Goal: Find contact information: Find contact information

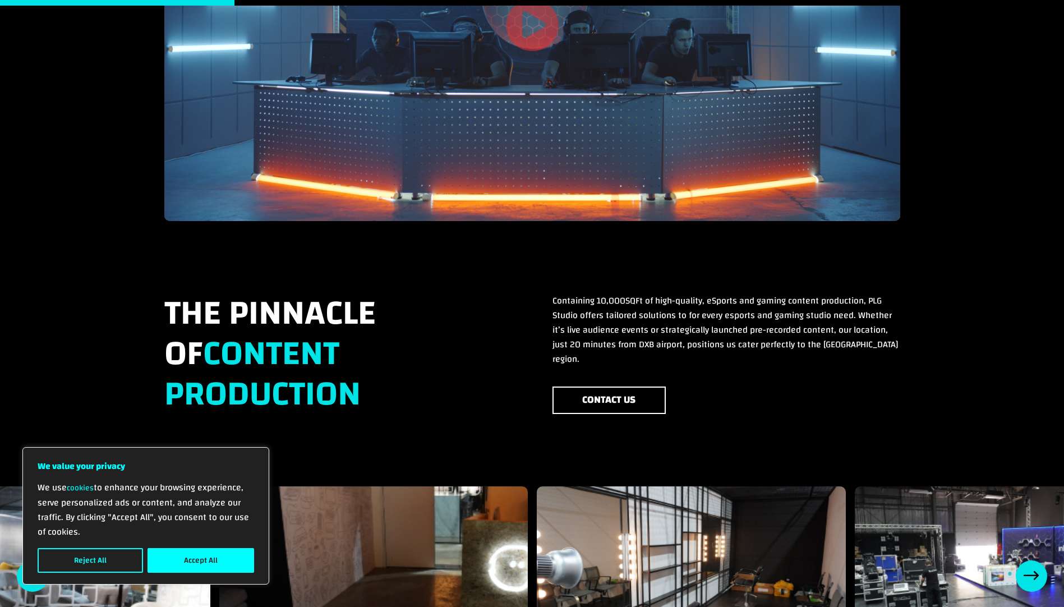
scroll to position [729, 0]
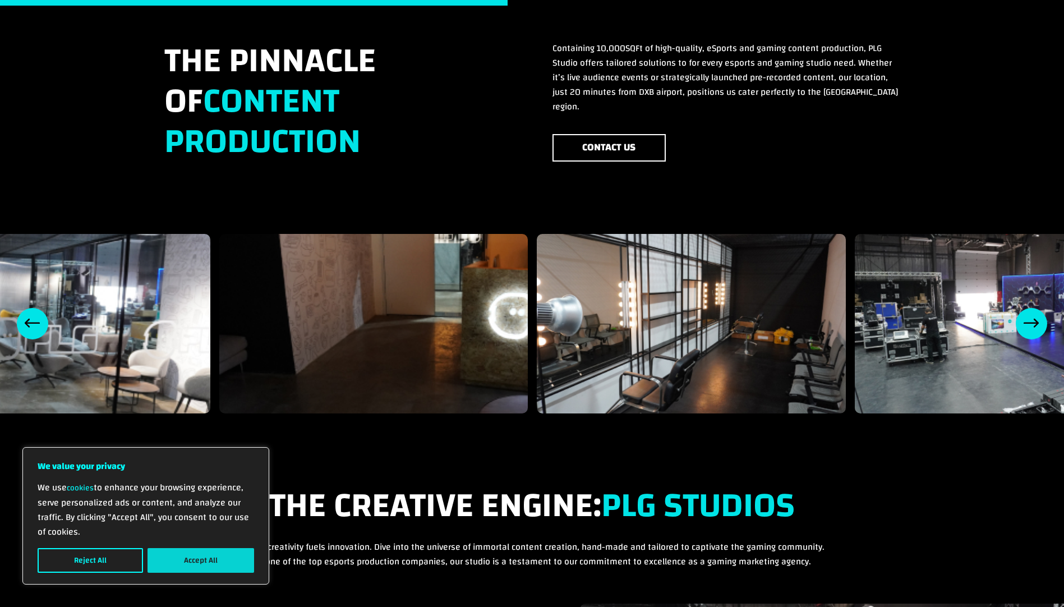
click at [180, 557] on button "Accept All" at bounding box center [201, 560] width 107 height 25
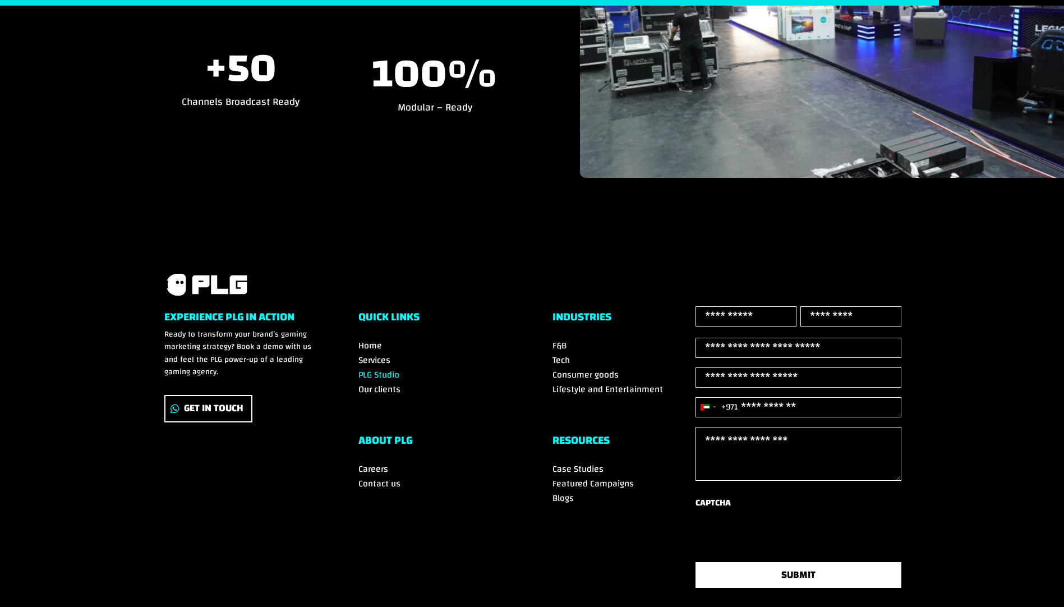
scroll to position [1529, 0]
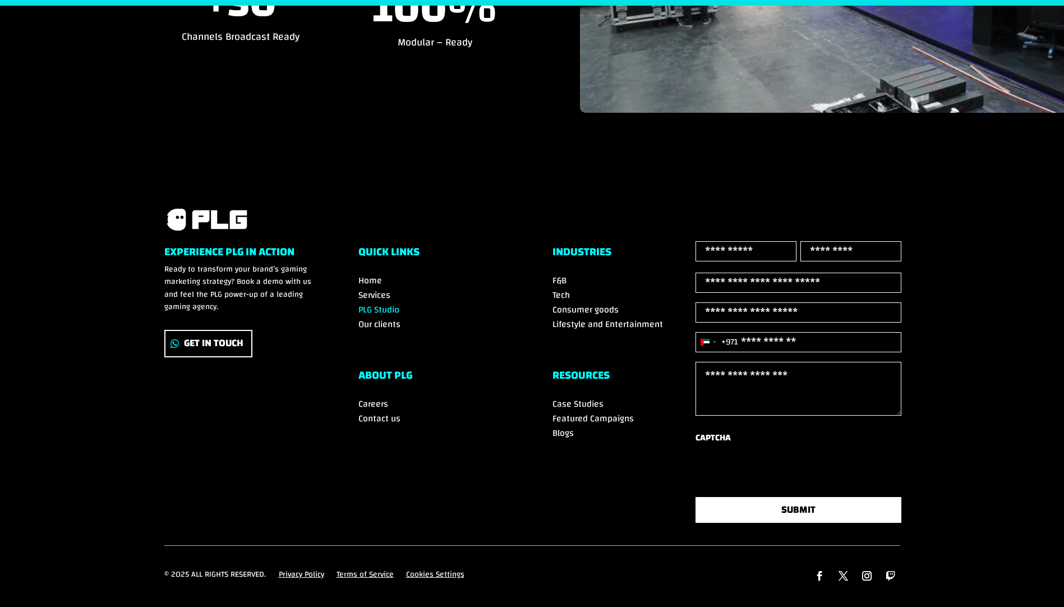
click at [384, 410] on span "Contact us" at bounding box center [380, 418] width 42 height 17
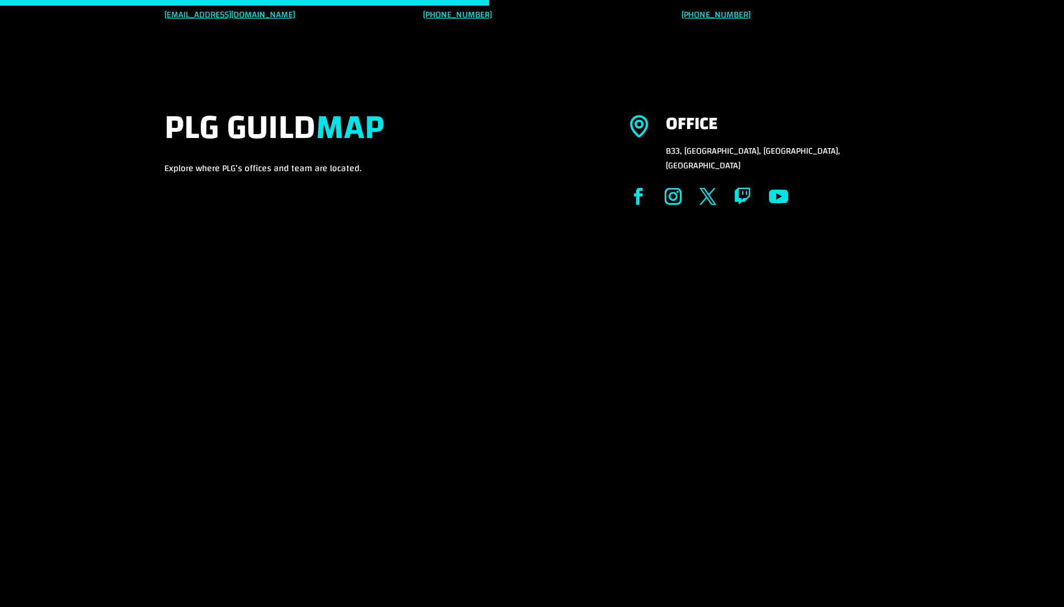
scroll to position [334, 0]
